Goal: Information Seeking & Learning: Learn about a topic

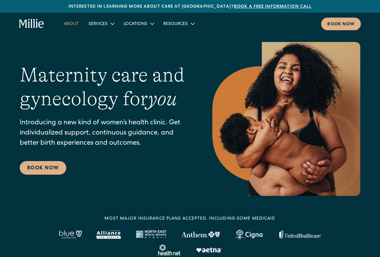
click at [71, 24] on link "About" at bounding box center [71, 23] width 25 height 10
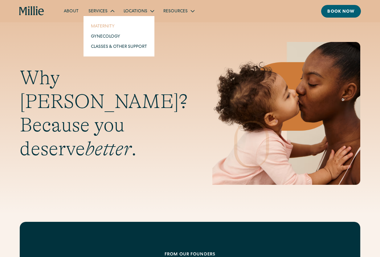
click at [103, 27] on link "Maternity" at bounding box center [119, 26] width 66 height 10
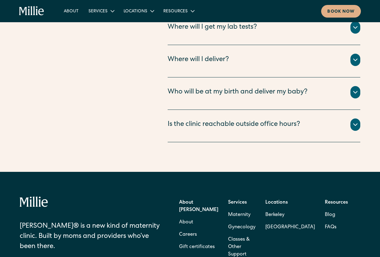
scroll to position [2426, 0]
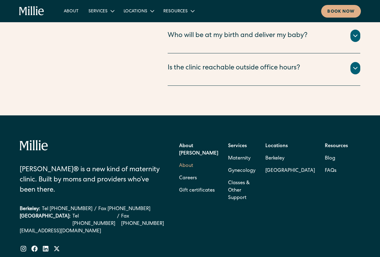
click at [193, 160] on link "About" at bounding box center [186, 166] width 14 height 12
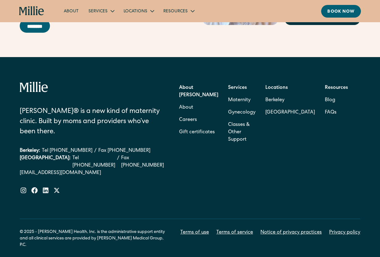
scroll to position [1948, 0]
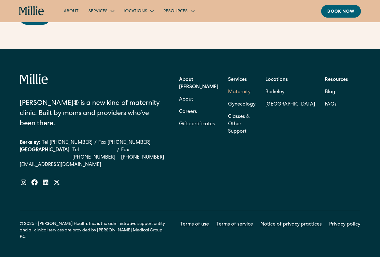
click at [248, 92] on link "Maternity" at bounding box center [239, 92] width 23 height 12
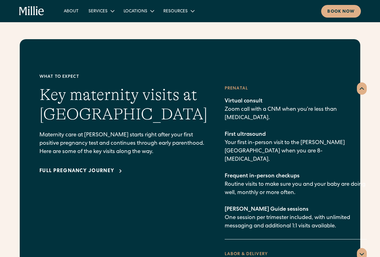
scroll to position [845, 0]
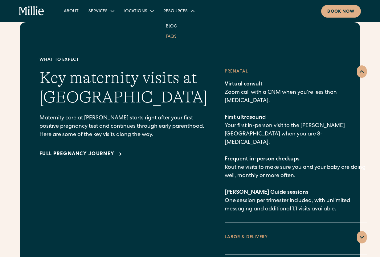
click at [170, 37] on link "FAQs" at bounding box center [171, 36] width 21 height 10
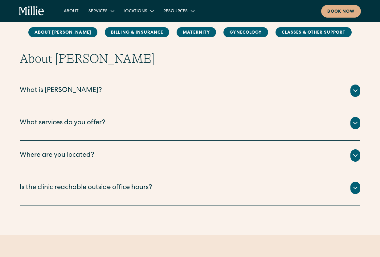
scroll to position [79, 0]
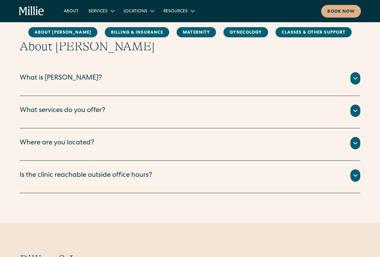
click at [46, 80] on div "What is Millie?" at bounding box center [61, 78] width 82 height 10
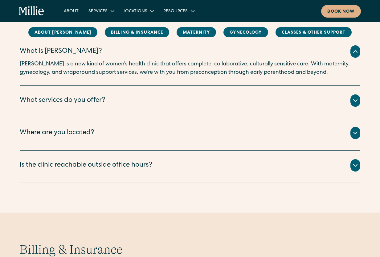
scroll to position [117, 0]
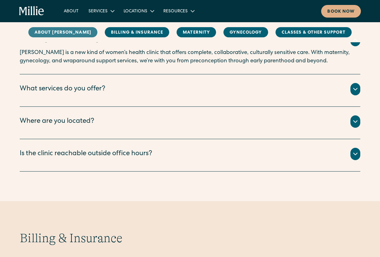
click at [55, 32] on link "About Millie" at bounding box center [62, 32] width 69 height 10
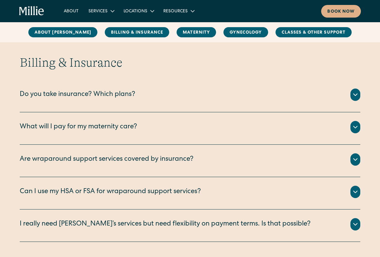
scroll to position [290, 0]
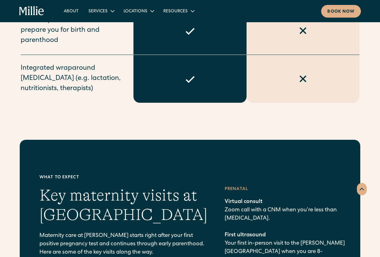
scroll to position [728, 0]
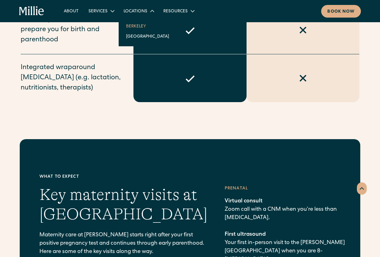
click at [133, 25] on link "Berkeley" at bounding box center [147, 26] width 53 height 10
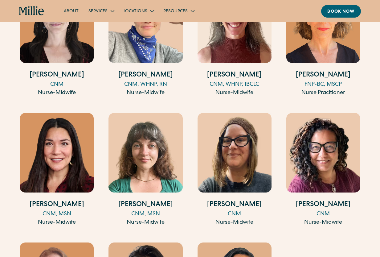
scroll to position [831, 0]
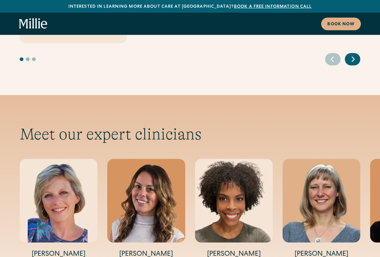
scroll to position [1977, 0]
